Goal: Task Accomplishment & Management: Manage account settings

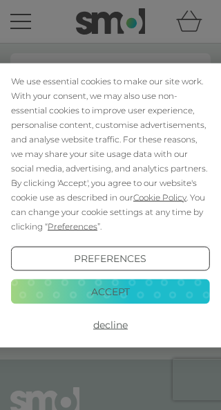
click at [129, 289] on button "Accept" at bounding box center [110, 291] width 199 height 25
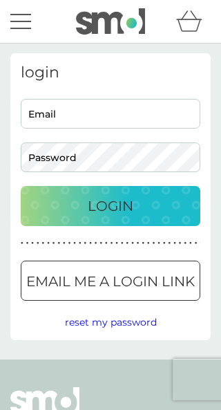
click at [91, 106] on input "Email" at bounding box center [111, 114] width 180 height 30
type input "[EMAIL_ADDRESS][DOMAIN_NAME]"
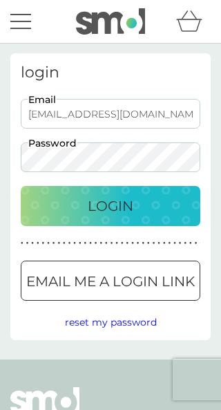
click at [111, 206] on button "Login" at bounding box center [111, 206] width 180 height 40
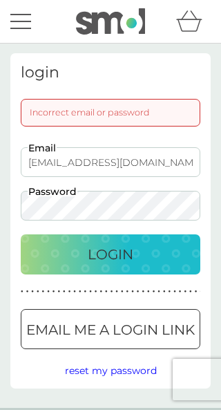
click at [148, 165] on input "[EMAIL_ADDRESS][DOMAIN_NAME]" at bounding box center [111, 162] width 180 height 30
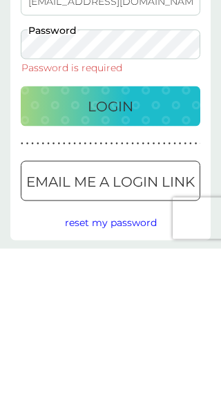
click at [135, 336] on div at bounding box center [111, 343] width 50 height 15
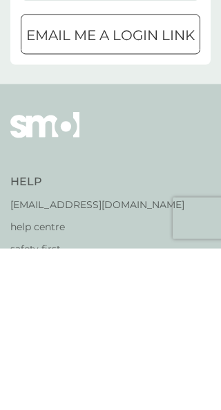
scroll to position [20, 0]
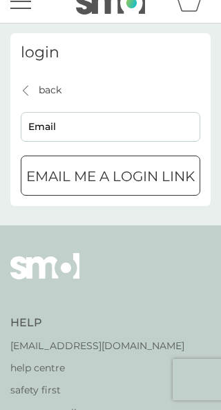
click at [93, 121] on input "Email" at bounding box center [111, 127] width 180 height 30
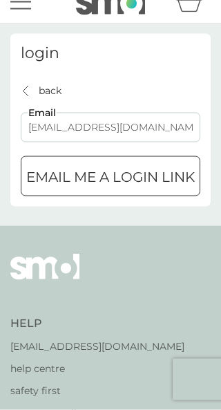
type input "[EMAIL_ADDRESS][DOMAIN_NAME]"
click at [159, 176] on p "Email me a login link" at bounding box center [110, 177] width 169 height 22
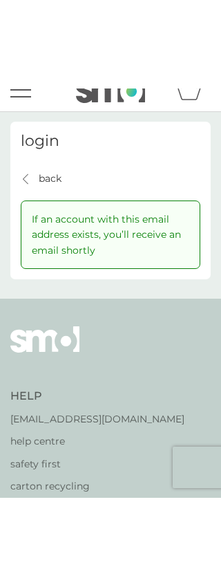
scroll to position [0, 0]
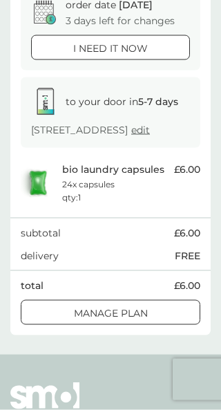
scroll to position [156, 0]
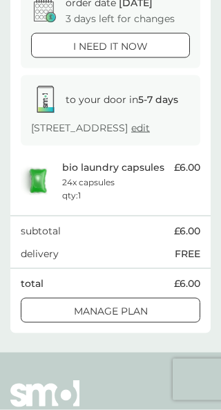
click at [126, 319] on div at bounding box center [111, 311] width 50 height 15
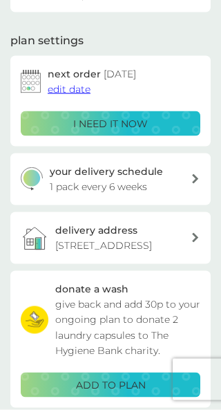
scroll to position [20, 0]
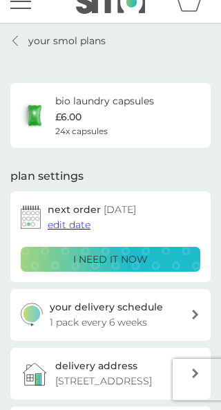
click at [80, 225] on span "edit date" at bounding box center [69, 224] width 43 height 12
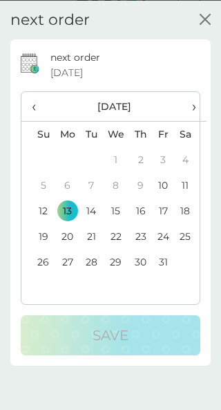
click at [193, 111] on span "›" at bounding box center [191, 105] width 12 height 29
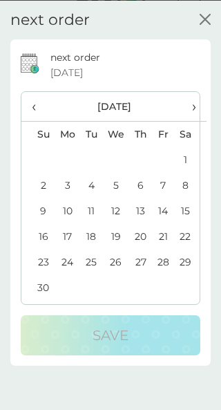
click at [147, 209] on td "13" at bounding box center [140, 211] width 23 height 26
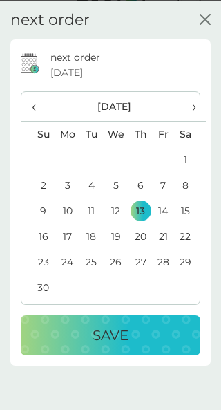
click at [128, 335] on p "Save" at bounding box center [111, 335] width 36 height 22
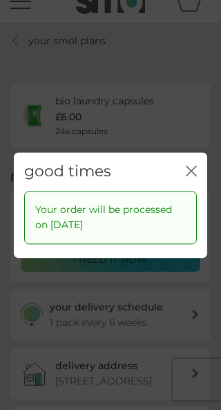
click at [195, 170] on icon "close" at bounding box center [191, 170] width 11 height 11
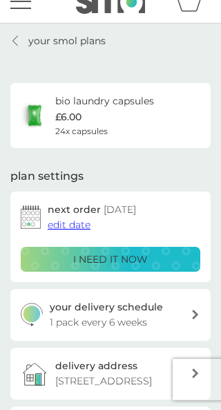
click at [198, 316] on div at bounding box center [195, 315] width 11 height 10
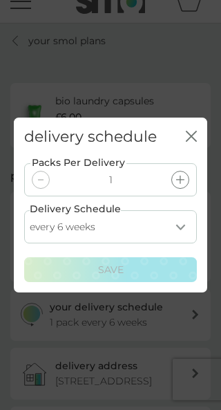
click at [187, 227] on select "every 1 week every 2 weeks every 3 weeks every 4 weeks every 5 weeks every 6 we…" at bounding box center [110, 226] width 173 height 33
select select "70"
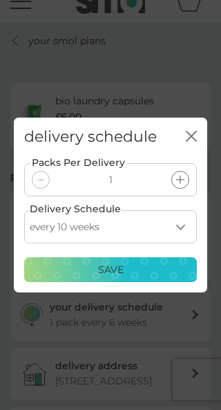
click at [118, 276] on p "Save" at bounding box center [111, 269] width 26 height 15
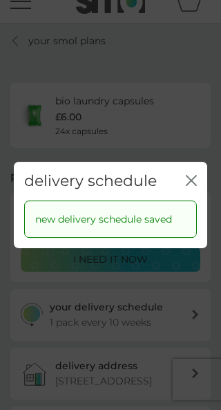
click at [193, 179] on icon "close" at bounding box center [193, 181] width 5 height 10
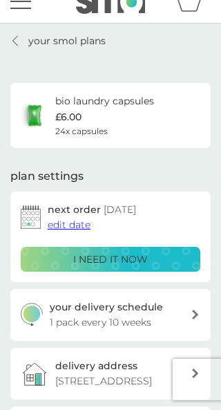
scroll to position [0, 0]
